Goal: Navigation & Orientation: Find specific page/section

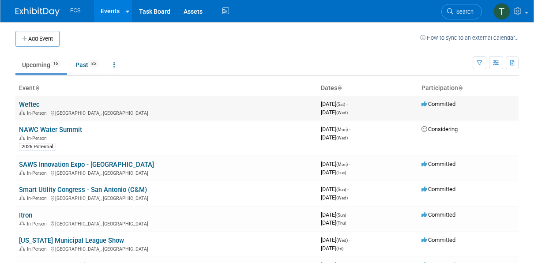
click at [28, 103] on link "Weftec" at bounding box center [29, 105] width 21 height 8
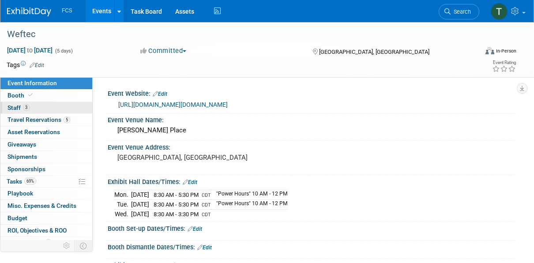
click at [20, 106] on span "Staff 3" at bounding box center [19, 107] width 22 height 7
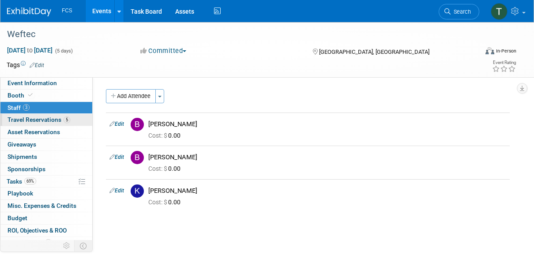
click at [19, 119] on span "Travel Reservations 5" at bounding box center [39, 119] width 63 height 7
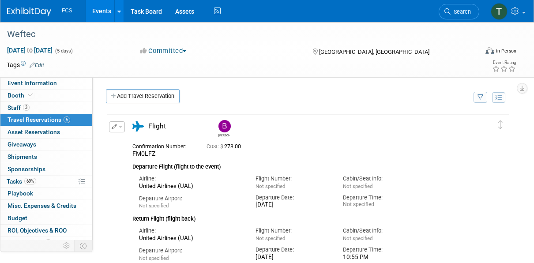
click at [96, 8] on link "Events" at bounding box center [102, 11] width 32 height 22
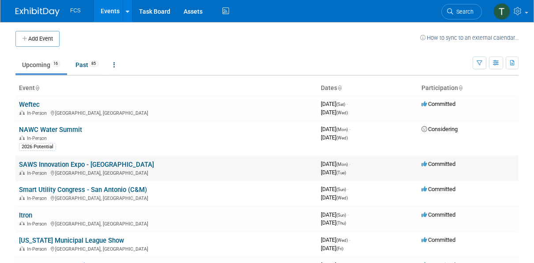
click at [55, 161] on link "SAWS Innovation Expo - [GEOGRAPHIC_DATA]" at bounding box center [86, 165] width 135 height 8
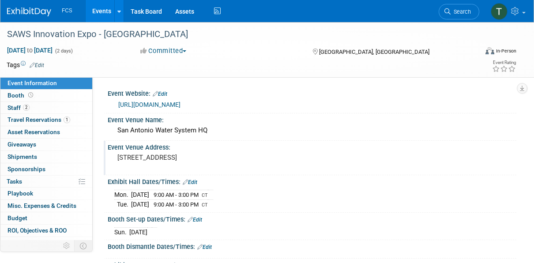
scroll to position [44, 0]
